Goal: Navigation & Orientation: Understand site structure

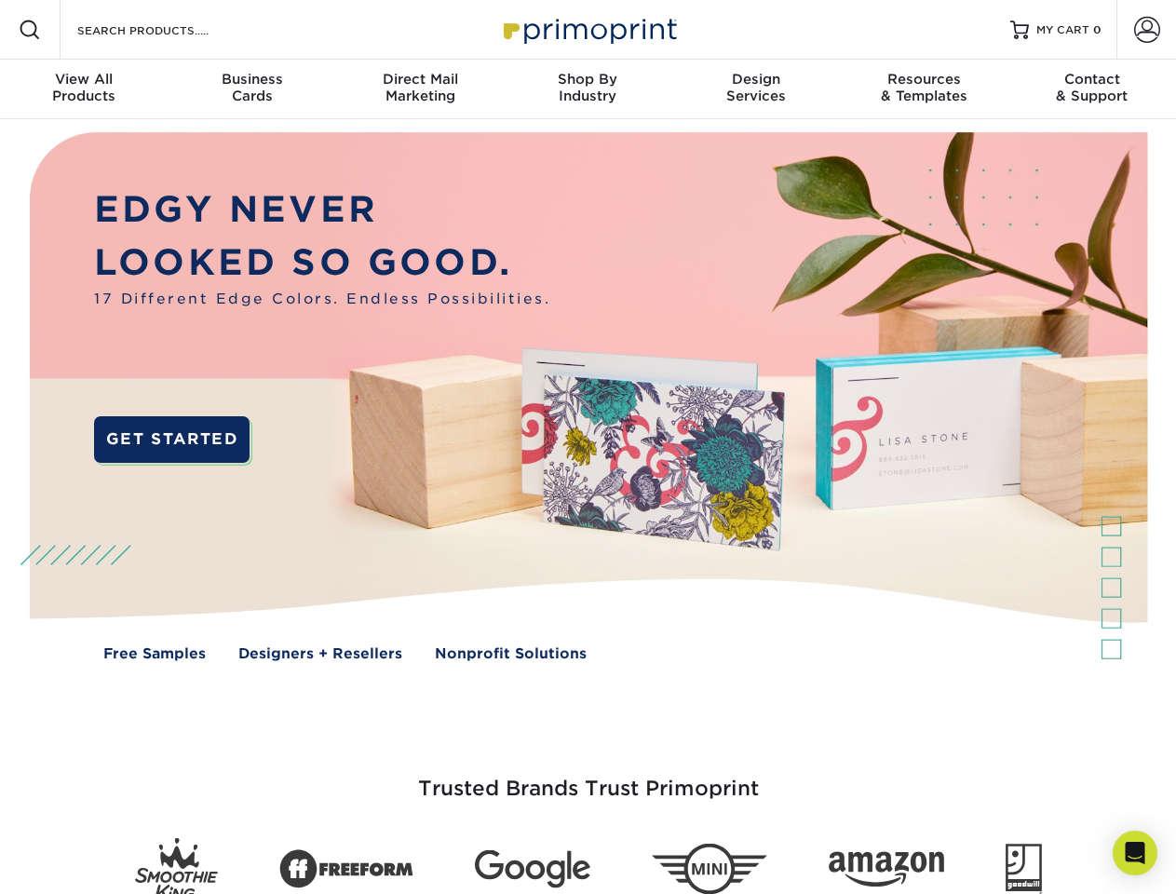
click at [587, 447] on img at bounding box center [588, 410] width 1164 height 582
click at [30, 30] on span at bounding box center [30, 30] width 22 height 22
click at [1146, 30] on span at bounding box center [1147, 30] width 26 height 26
click at [84, 89] on div "View All Products" at bounding box center [84, 88] width 168 height 34
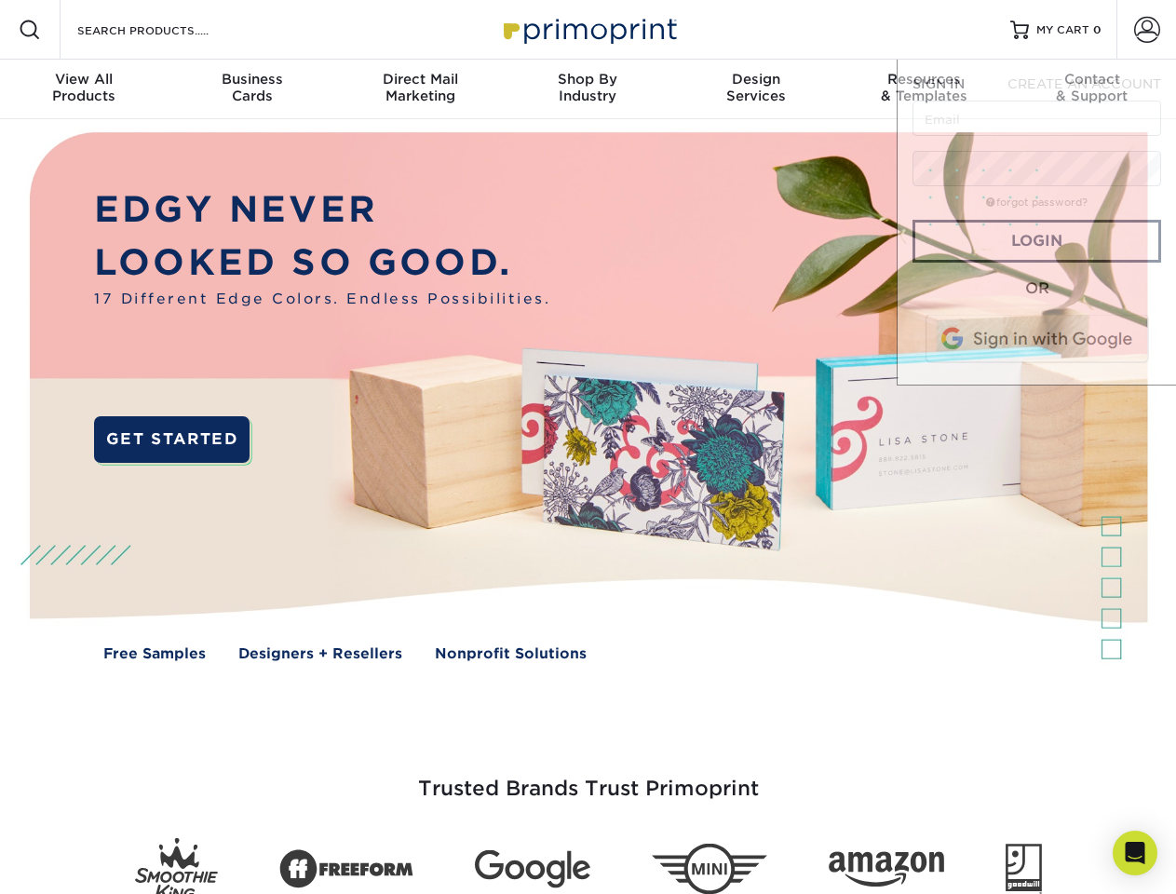
click at [251, 89] on div "Business Cards" at bounding box center [252, 88] width 168 height 34
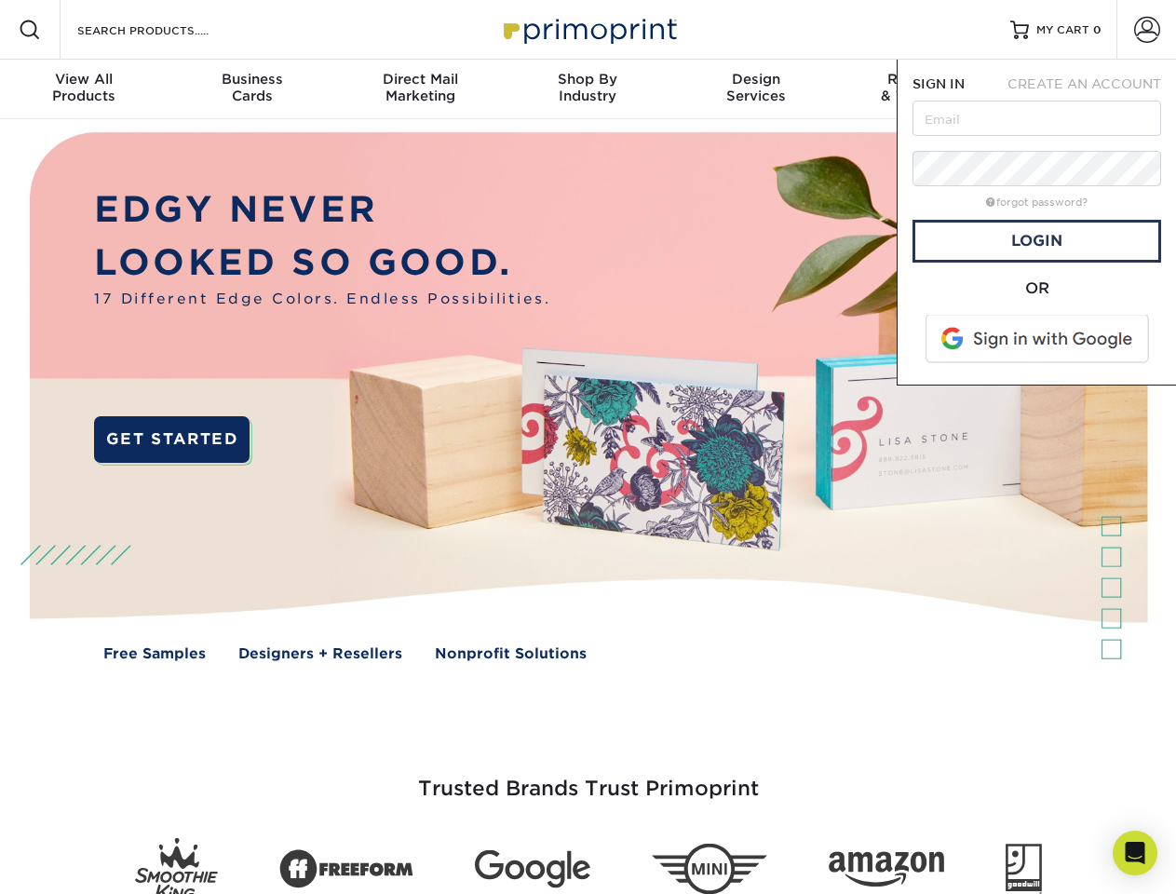
click at [420, 89] on div "Direct Mail Marketing" at bounding box center [420, 88] width 168 height 34
click at [587, 89] on div "Shop By Industry" at bounding box center [588, 88] width 168 height 34
click at [756, 89] on div "Design Services" at bounding box center [756, 88] width 168 height 34
click at [924, 89] on span "SIGN IN" at bounding box center [938, 83] width 52 height 15
click at [1092, 89] on div "Contact & Support" at bounding box center [1092, 88] width 168 height 34
